Goal: Information Seeking & Learning: Find specific fact

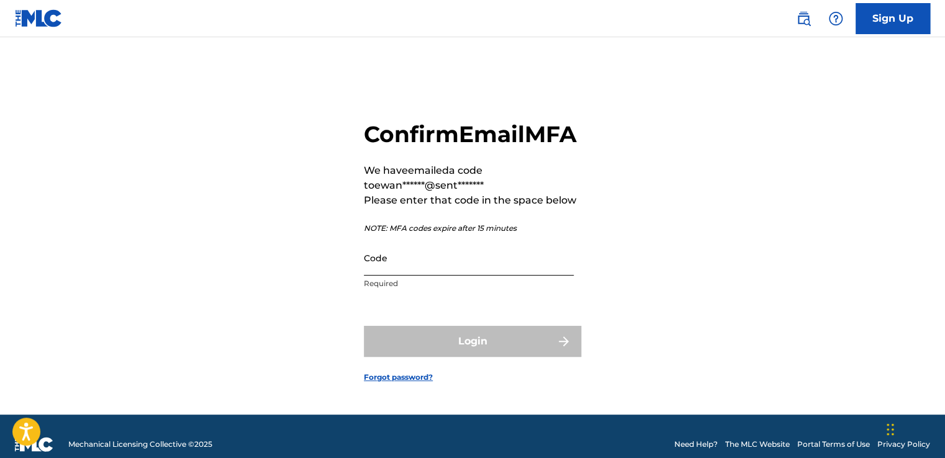
click at [443, 276] on input "Code" at bounding box center [469, 257] width 210 height 35
click at [433, 276] on input "Code" at bounding box center [469, 257] width 210 height 35
paste input "703710"
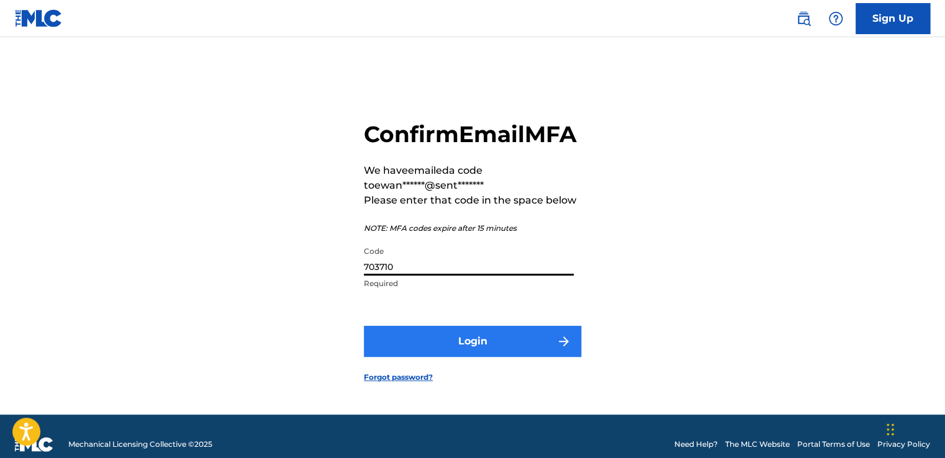
type input "703710"
click at [452, 357] on button "Login" at bounding box center [472, 341] width 217 height 31
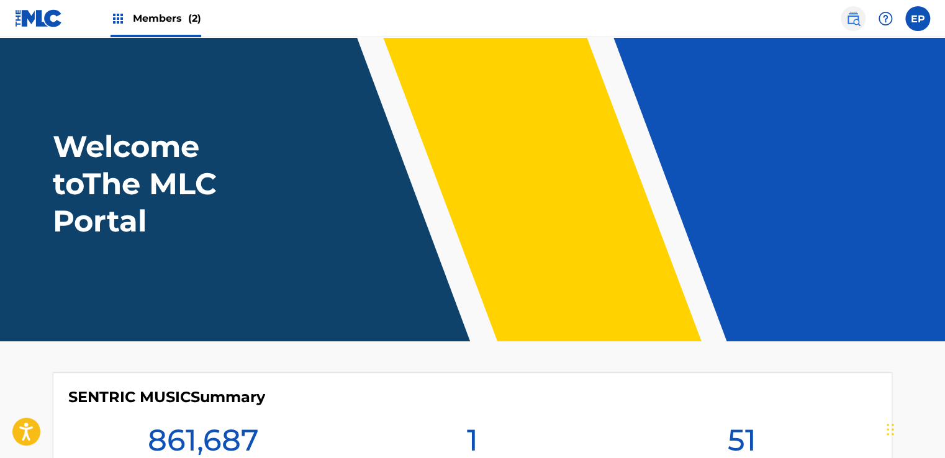
click at [857, 20] on img at bounding box center [853, 18] width 15 height 15
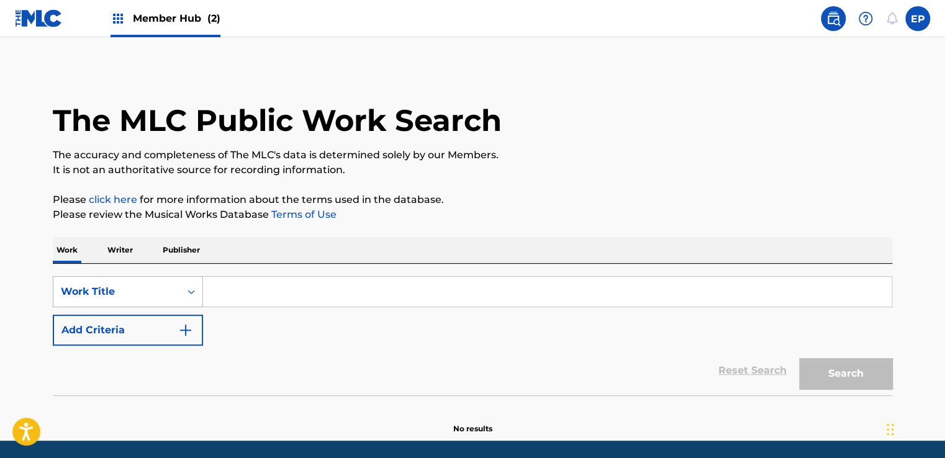
click at [146, 282] on div "Work Title" at bounding box center [128, 291] width 150 height 31
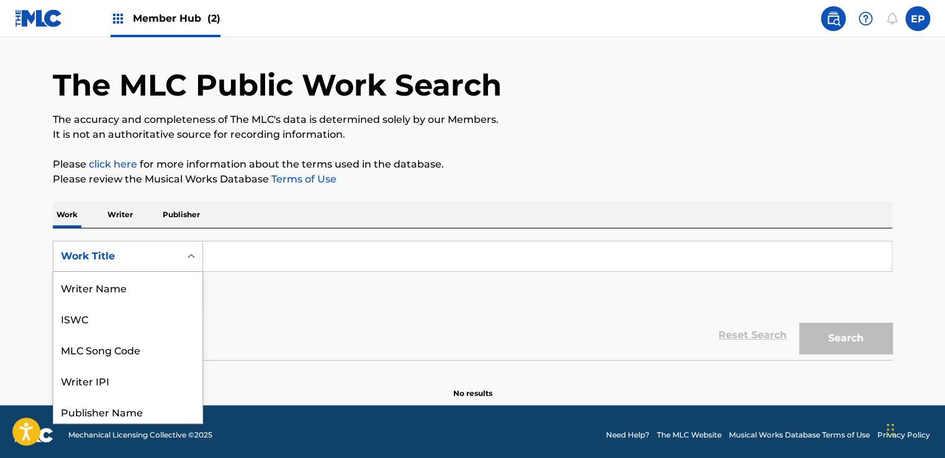
scroll to position [62, 0]
click at [124, 291] on div "MLC Song Code" at bounding box center [127, 287] width 149 height 31
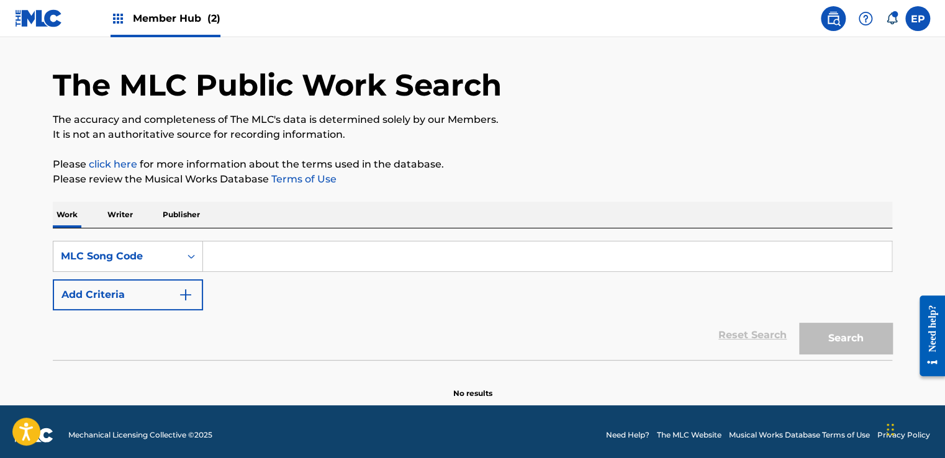
click at [226, 275] on div "SearchWithCriteria89a2d2e5-96dd-4d24-90db-2905d8d301f2 MLC Song Code Add Criter…" at bounding box center [473, 276] width 840 height 70
click at [250, 265] on input "Search Form" at bounding box center [547, 257] width 689 height 30
paste input "HB33DX,"
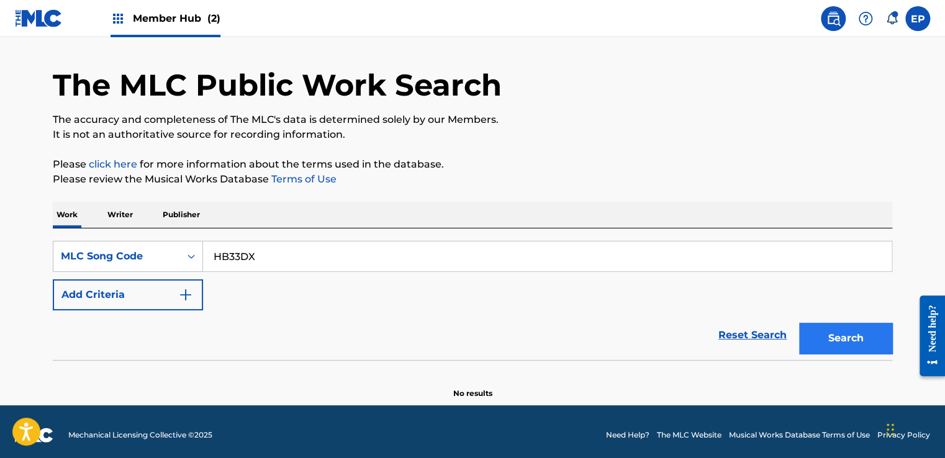
type input "HB33DX"
click at [843, 333] on button "Search" at bounding box center [845, 338] width 93 height 31
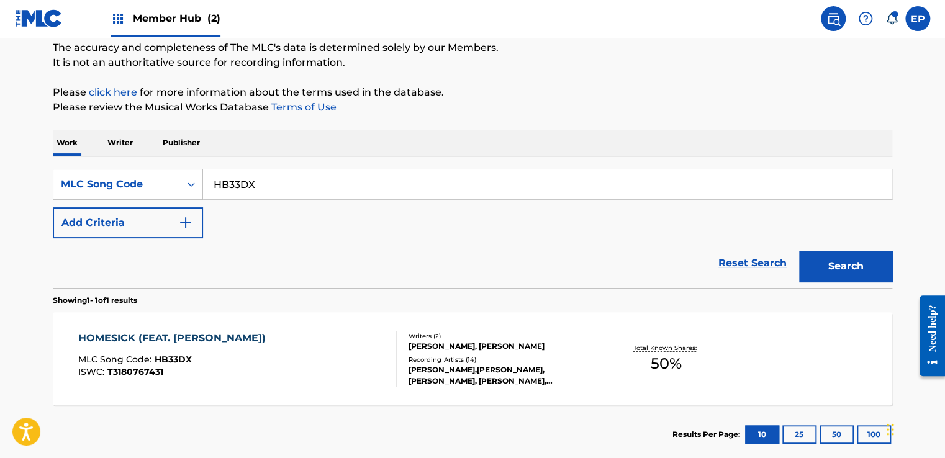
scroll to position [178, 0]
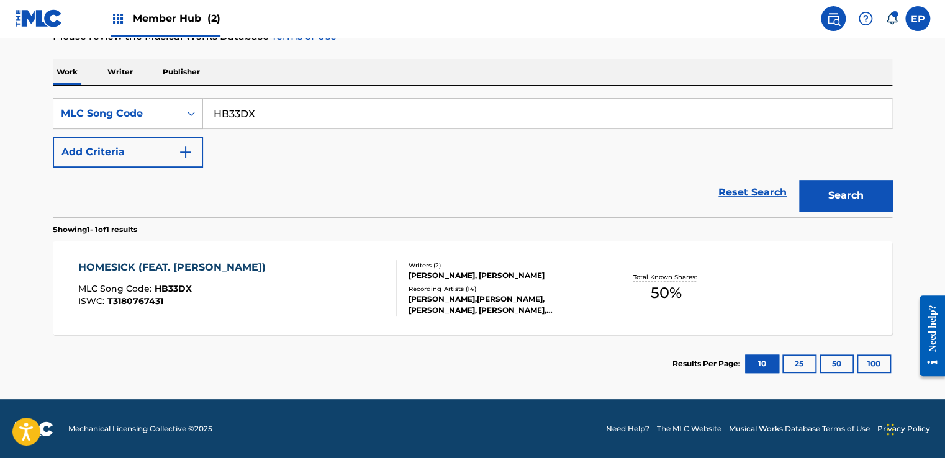
click at [355, 310] on div "HOMESICK (FEAT. [PERSON_NAME]) MLC Song Code : HB33DX ISWC : T3180767431" at bounding box center [237, 288] width 319 height 56
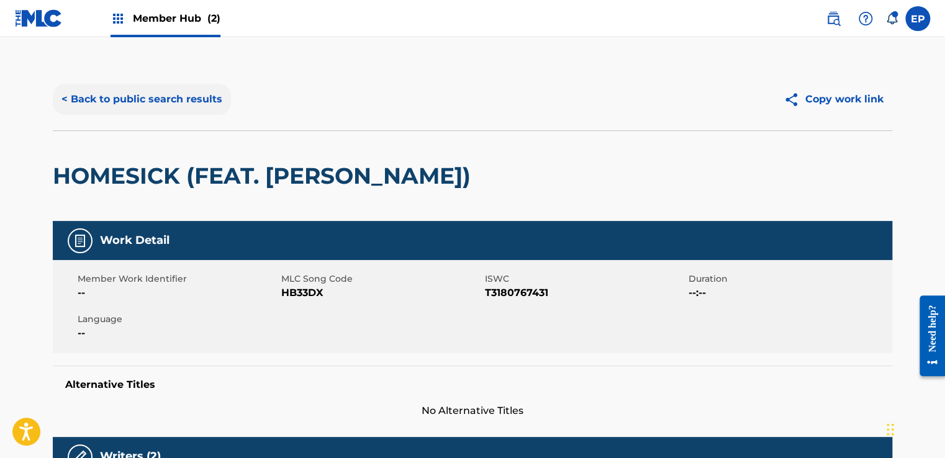
click at [140, 103] on button "< Back to public search results" at bounding box center [142, 99] width 178 height 31
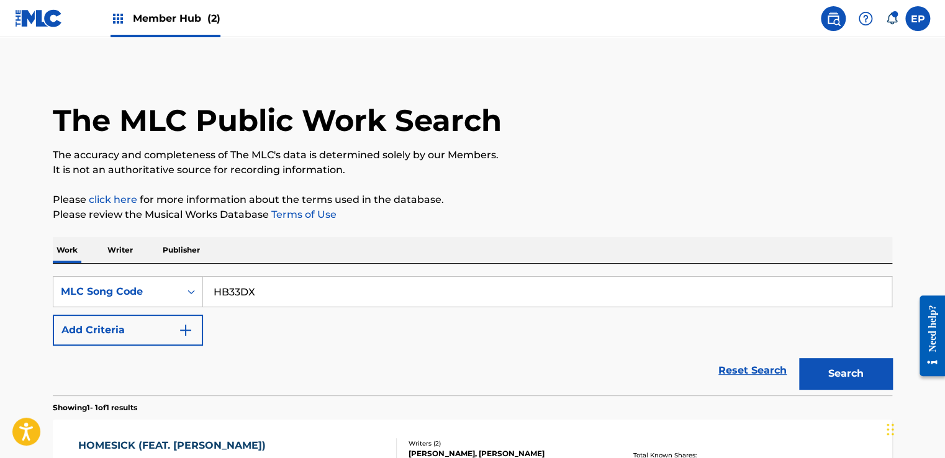
click at [242, 294] on input "HB33DX" at bounding box center [547, 292] width 689 height 30
paste input "EA5ULQ"
type input "EA5ULQ"
click at [839, 371] on button "Search" at bounding box center [845, 373] width 93 height 31
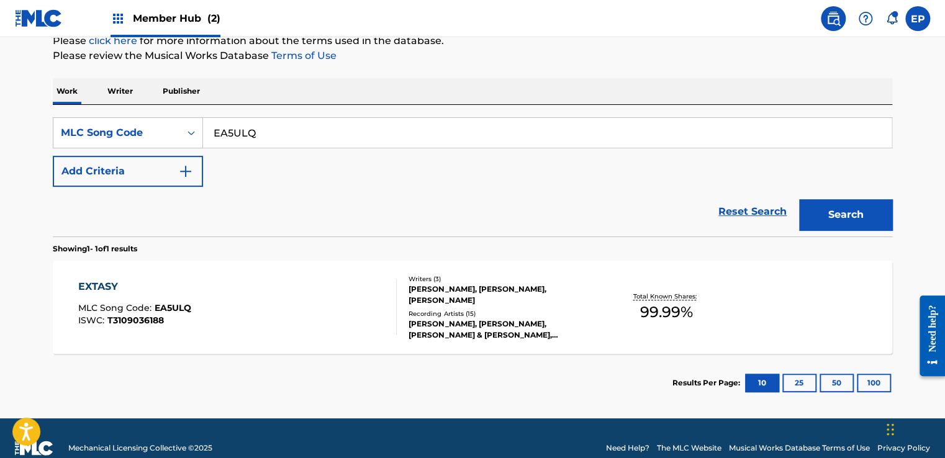
scroll to position [178, 0]
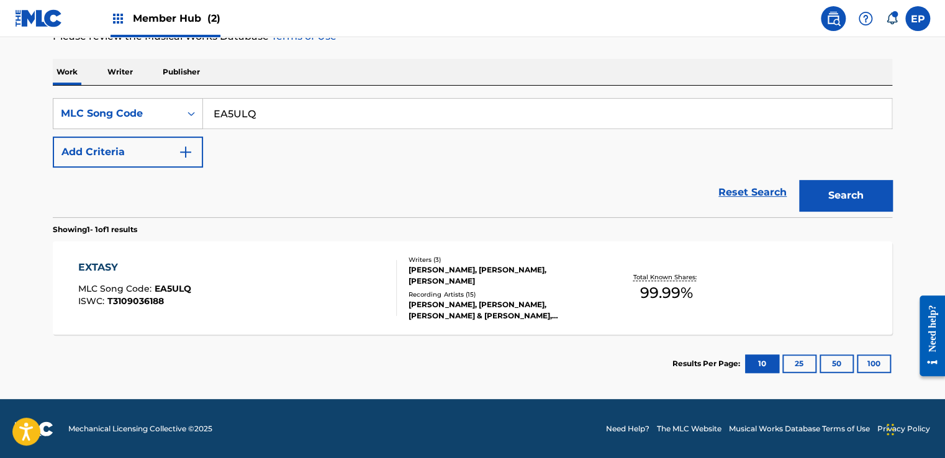
click at [273, 266] on div "EXTASY MLC Song Code : EA5ULQ ISWC : T3109036188" at bounding box center [237, 288] width 319 height 56
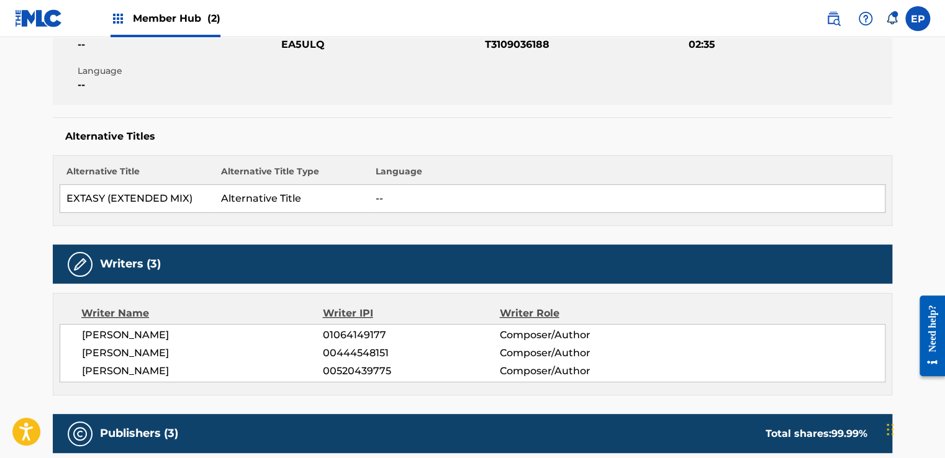
scroll to position [186, 0]
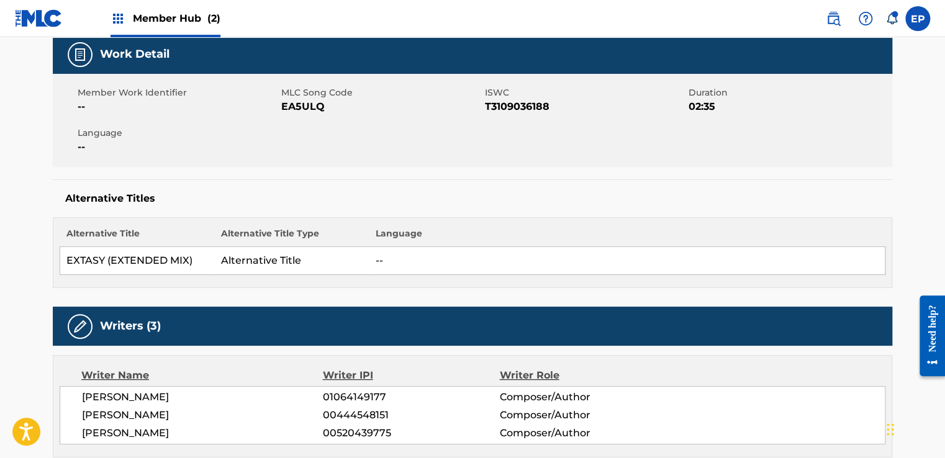
click at [88, 256] on td "EXTASY (EXTENDED MIX)" at bounding box center [137, 261] width 155 height 28
copy td "EXTASY"
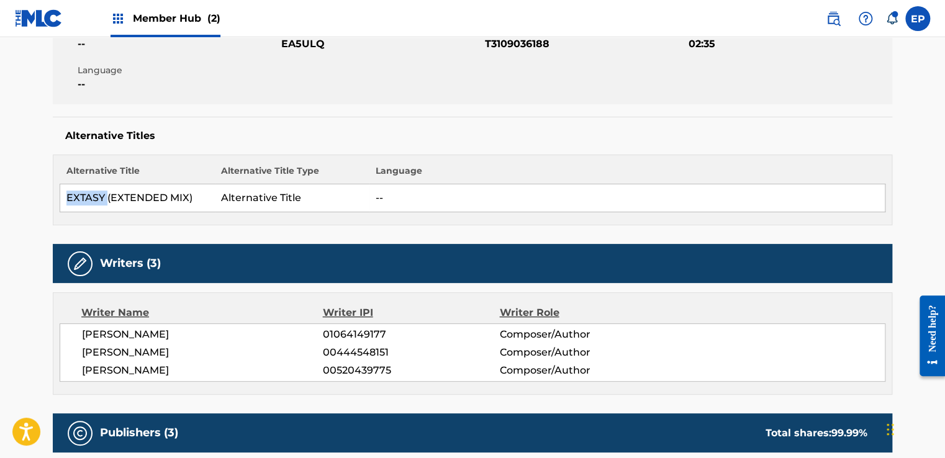
scroll to position [311, 0]
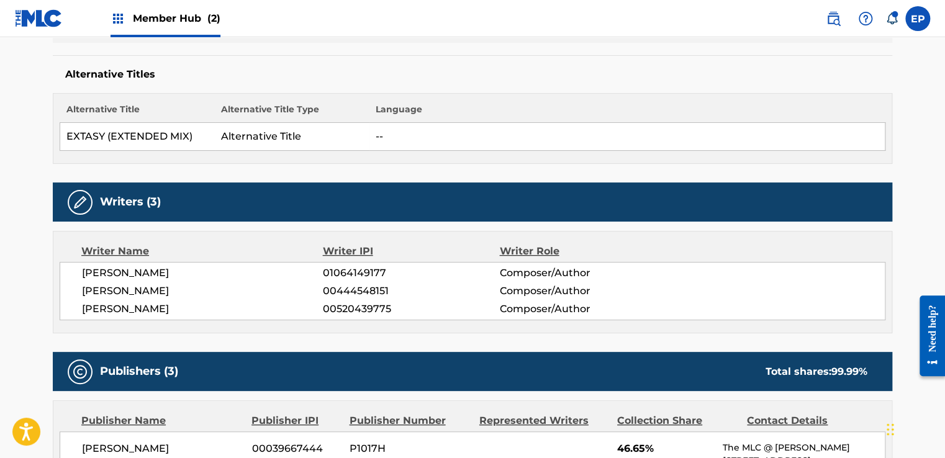
click at [144, 270] on span "[PERSON_NAME]" at bounding box center [202, 273] width 241 height 15
copy span "[PERSON_NAME]"
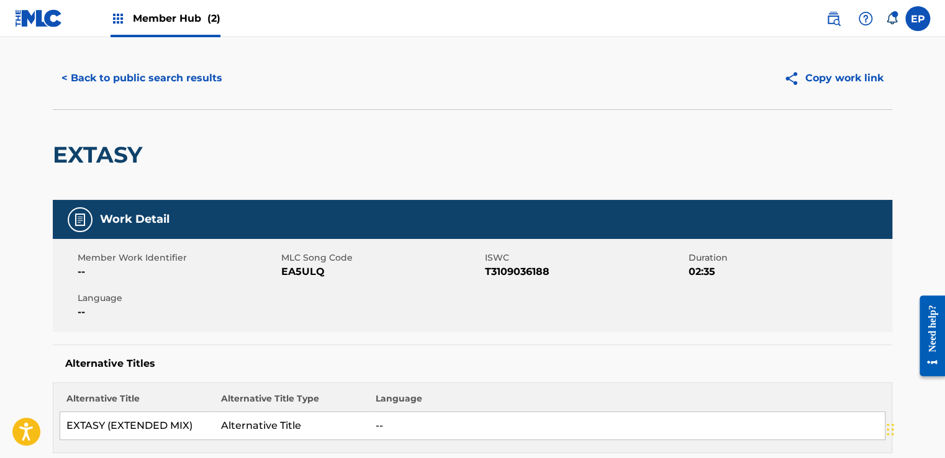
scroll to position [0, 0]
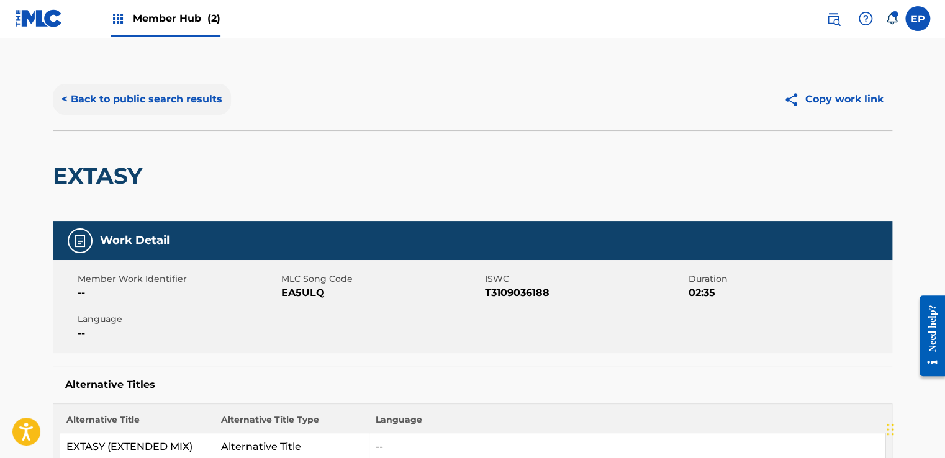
click at [102, 107] on button "< Back to public search results" at bounding box center [142, 99] width 178 height 31
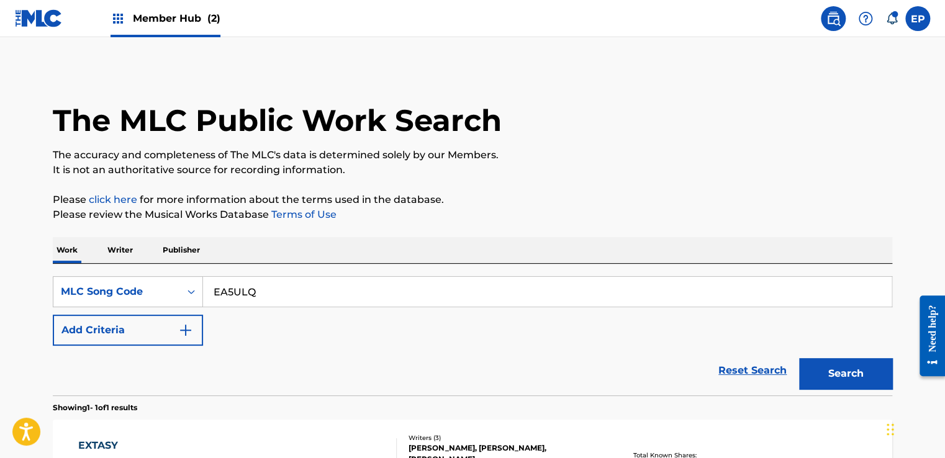
scroll to position [146, 0]
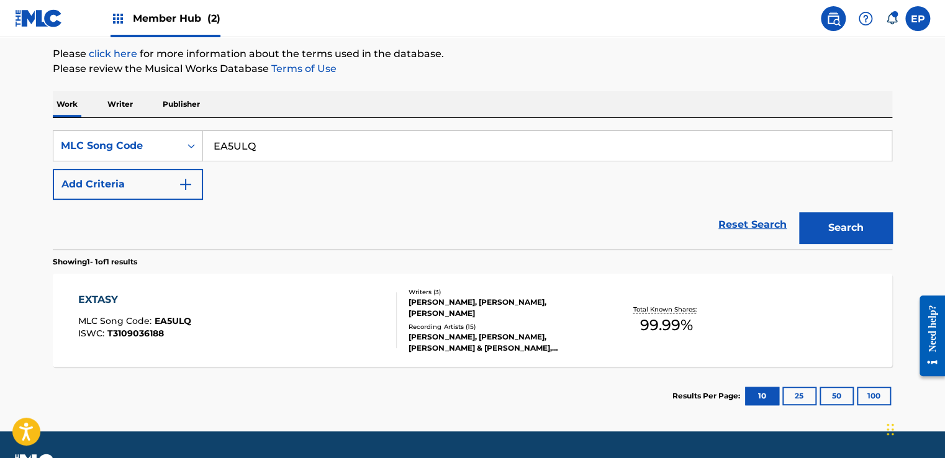
click at [253, 140] on input "EA5ULQ" at bounding box center [547, 146] width 689 height 30
paste input "DP4WZK"
type input "DP4WZK"
click at [823, 227] on button "Search" at bounding box center [845, 227] width 93 height 31
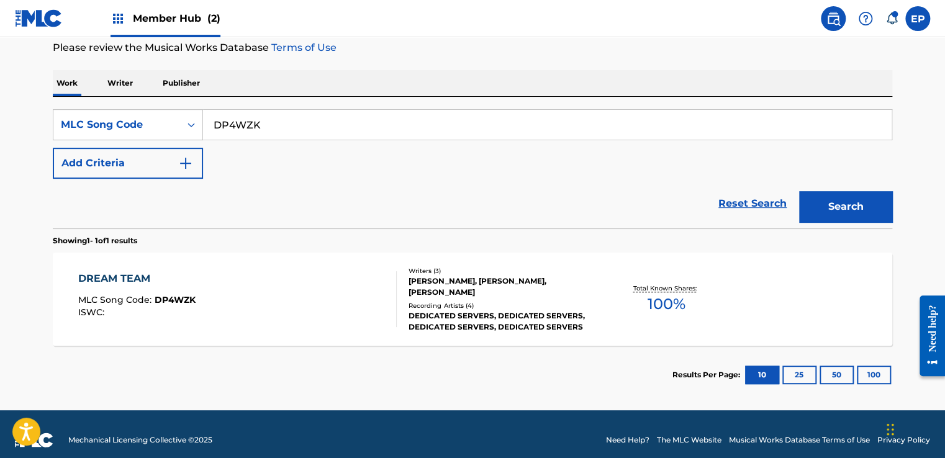
scroll to position [178, 0]
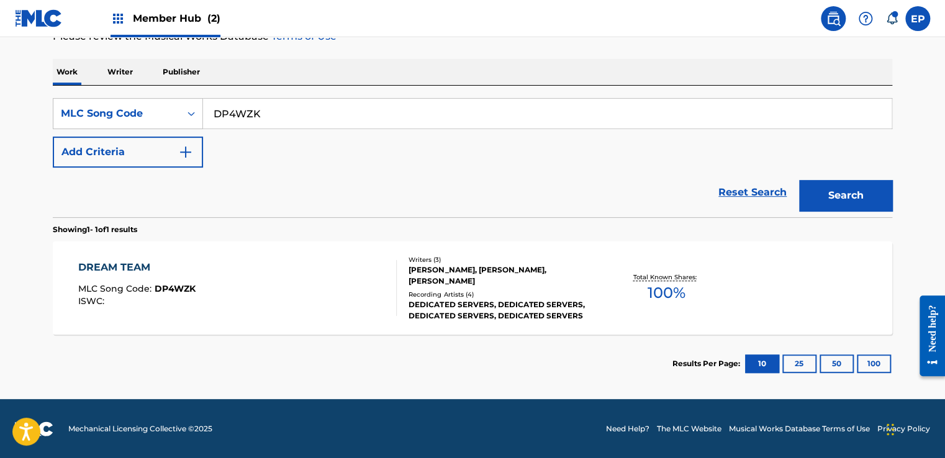
click at [283, 301] on div "DREAM TEAM MLC Song Code : DP4WZK ISWC :" at bounding box center [237, 288] width 319 height 56
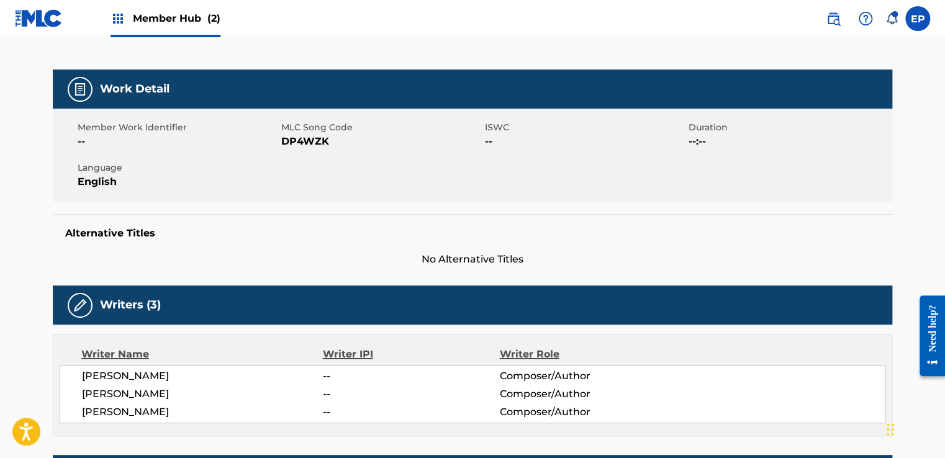
scroll to position [99, 0]
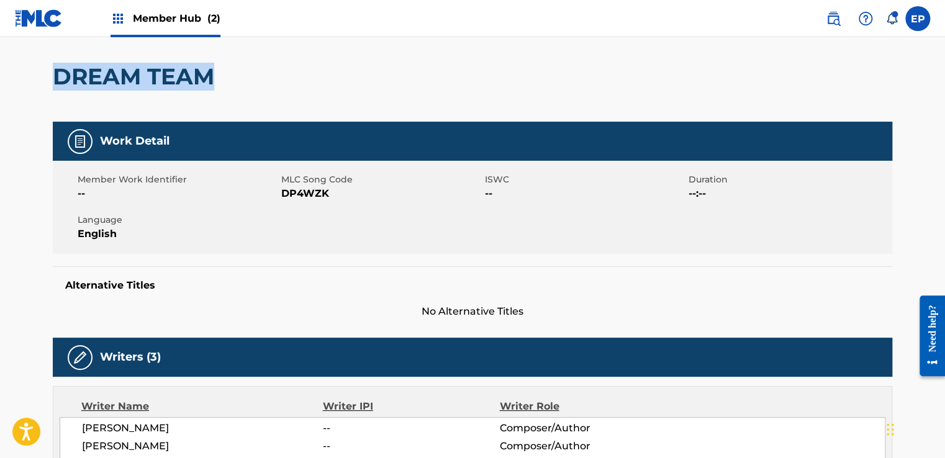
drag, startPoint x: 219, startPoint y: 66, endPoint x: 58, endPoint y: 81, distance: 161.5
click at [58, 81] on h2 "DREAM TEAM" at bounding box center [137, 77] width 168 height 28
copy h2 "DREAM TEAM"
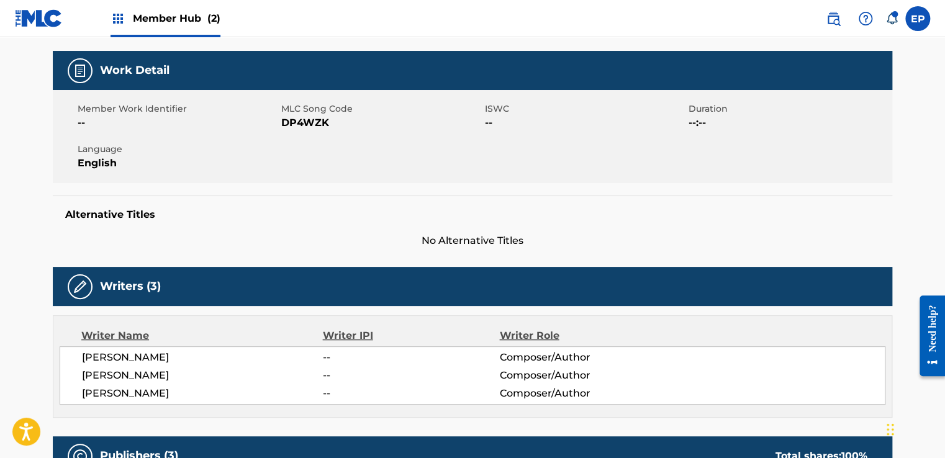
scroll to position [224, 0]
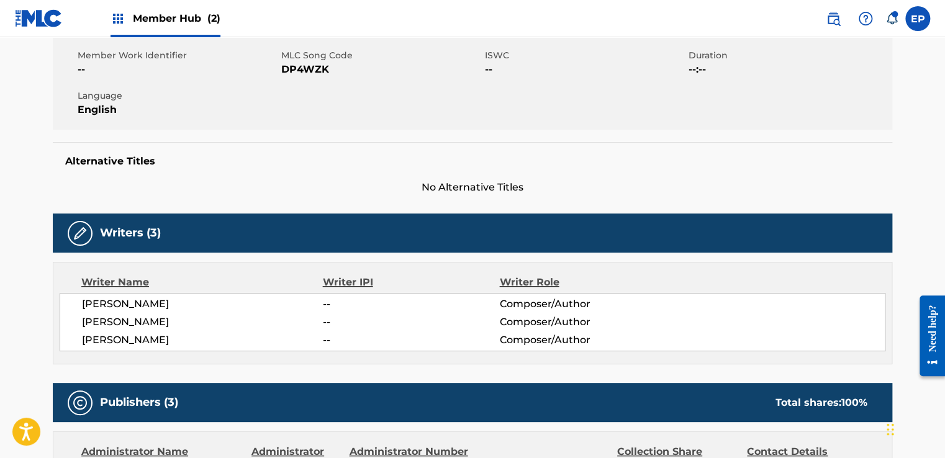
click at [150, 322] on span "[PERSON_NAME]" at bounding box center [202, 322] width 241 height 15
copy span "[PERSON_NAME]"
click at [159, 334] on span "[PERSON_NAME]" at bounding box center [202, 340] width 241 height 15
click at [142, 344] on span "[PERSON_NAME]" at bounding box center [202, 340] width 241 height 15
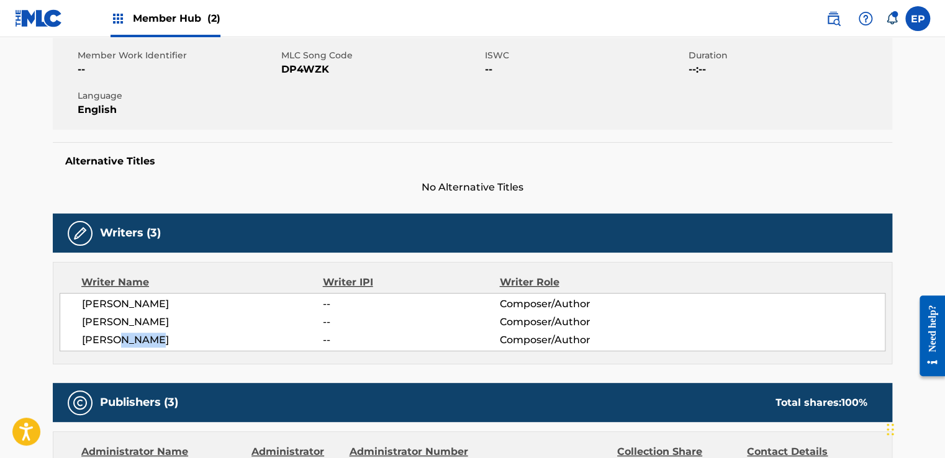
click at [142, 344] on span "[PERSON_NAME]" at bounding box center [202, 340] width 241 height 15
copy span "BOUTDY"
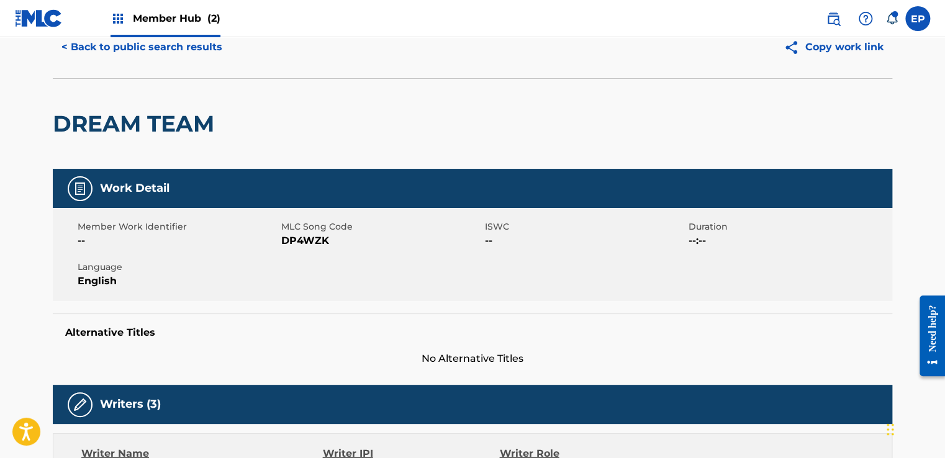
scroll to position [0, 0]
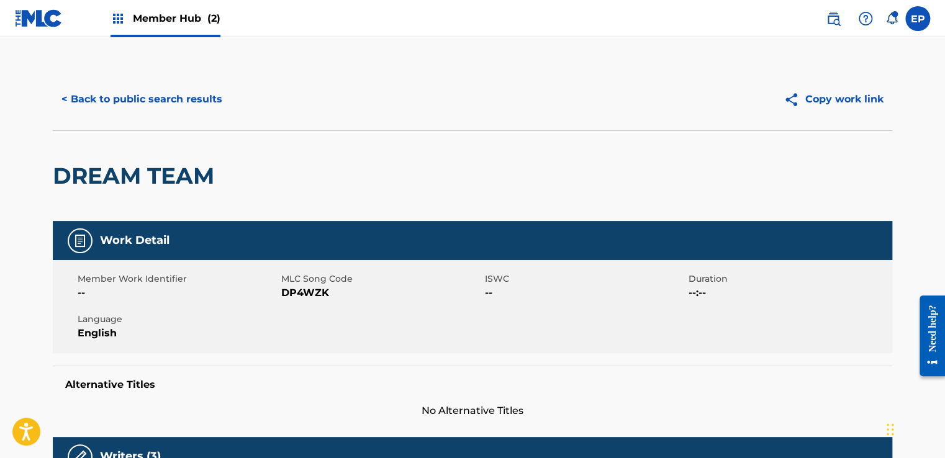
click at [169, 116] on div "< Back to public search results Copy work link" at bounding box center [473, 99] width 840 height 62
click at [170, 111] on button "< Back to public search results" at bounding box center [142, 99] width 178 height 31
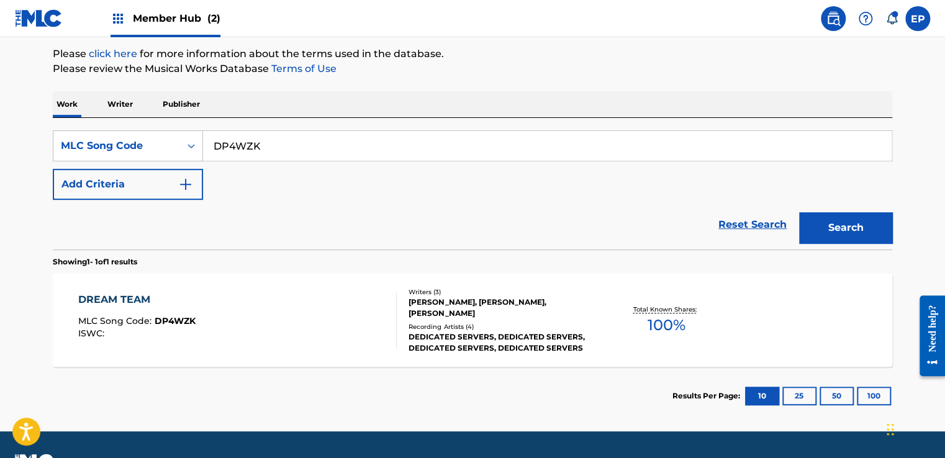
click at [298, 140] on input "DP4WZK" at bounding box center [547, 146] width 689 height 30
paste input "BB85S"
type input "BB85SK"
click at [841, 235] on button "Search" at bounding box center [845, 227] width 93 height 31
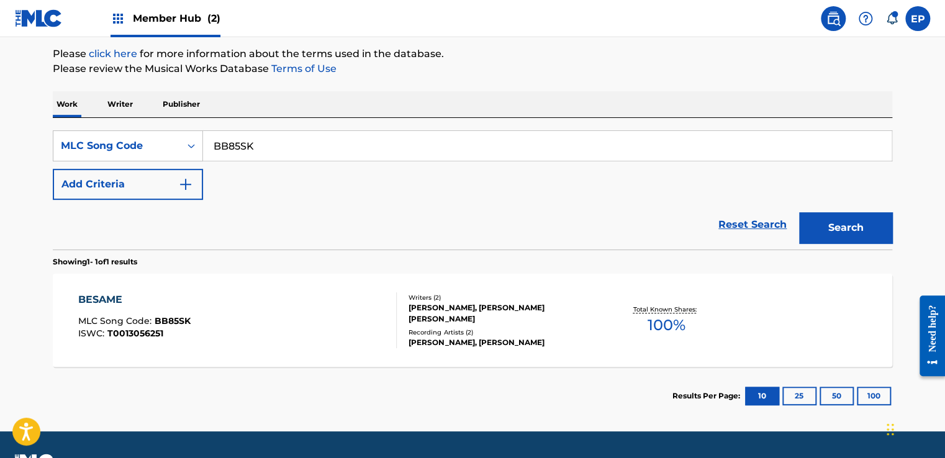
click at [261, 309] on div "BESAME MLC Song Code : BB85SK ISWC : T0013056251" at bounding box center [237, 321] width 319 height 56
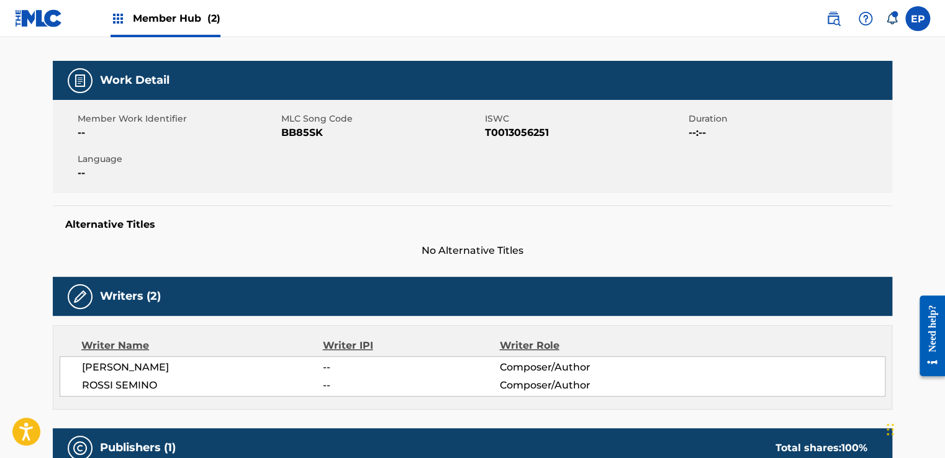
scroll to position [124, 0]
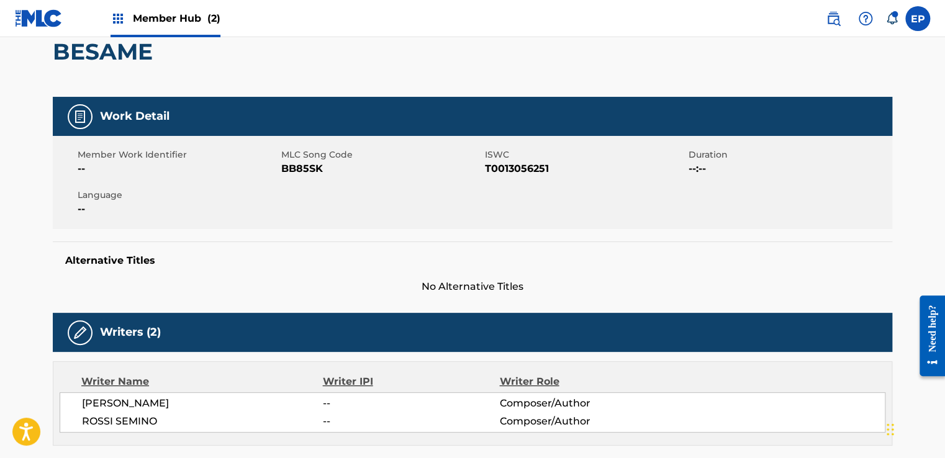
click at [131, 60] on h2 "BESAME" at bounding box center [106, 52] width 106 height 28
copy h2 "BESAME"
click at [126, 403] on span "[PERSON_NAME]" at bounding box center [202, 403] width 241 height 15
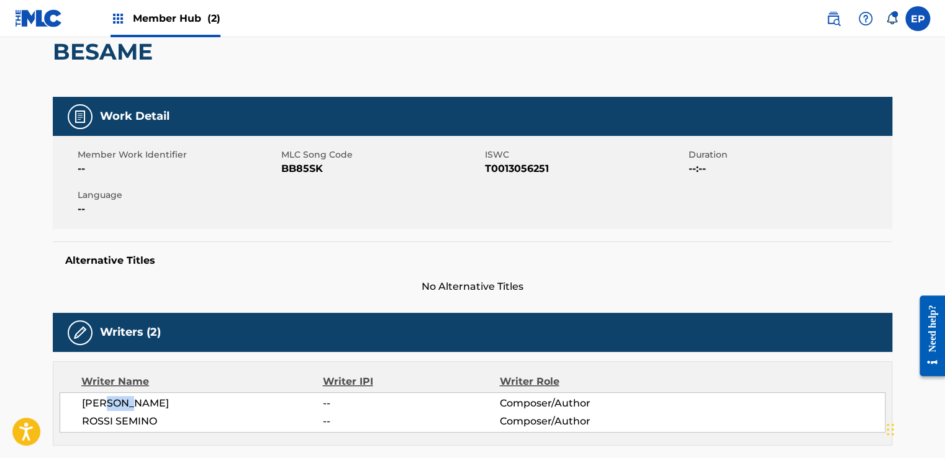
copy span "KORN"
